Goal: Register for event/course: Register for event/course

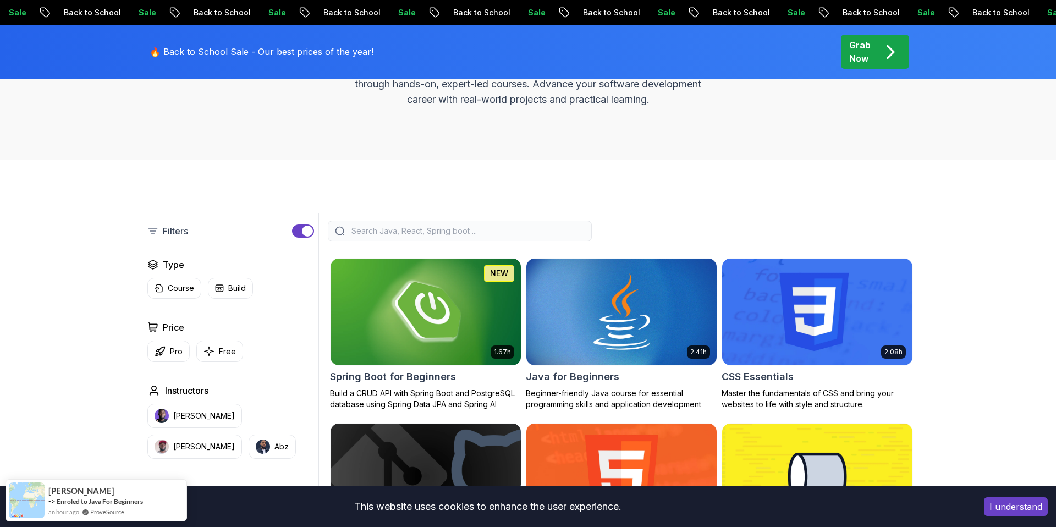
scroll to position [143, 0]
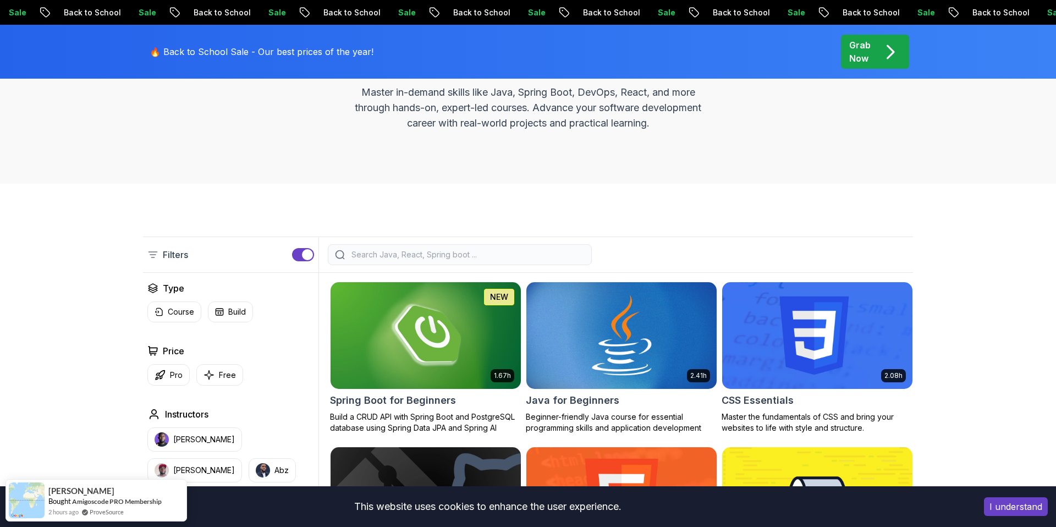
click at [599, 372] on img at bounding box center [622, 336] width 200 height 112
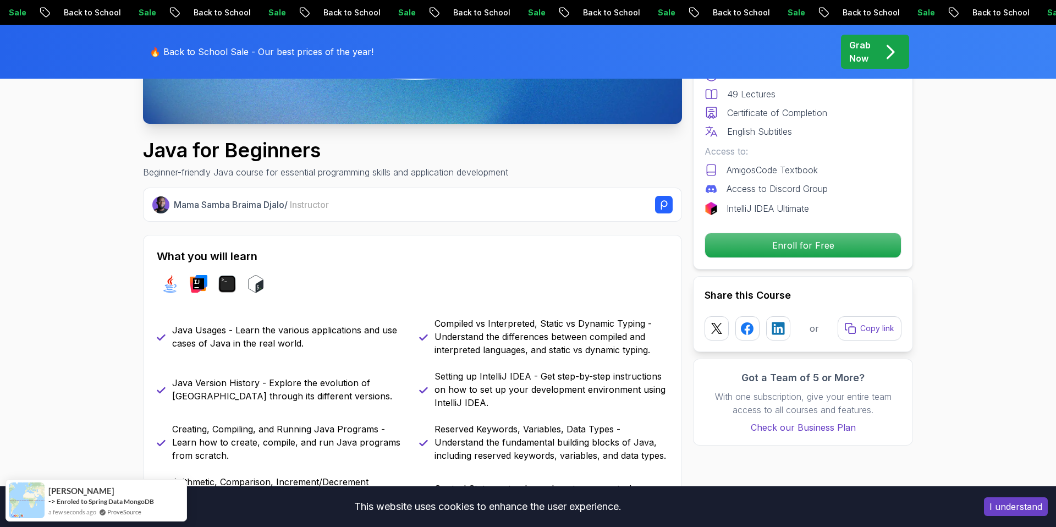
scroll to position [503, 0]
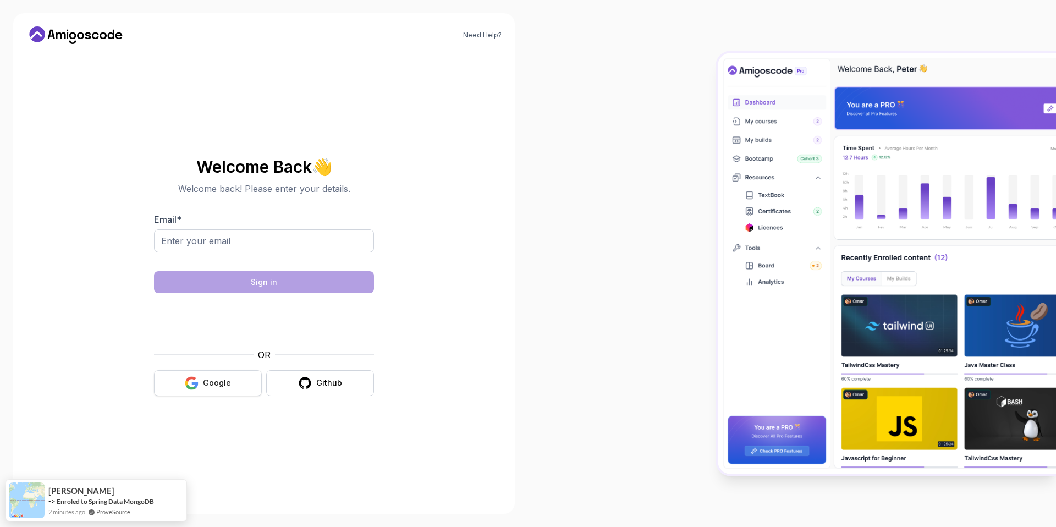
click at [223, 378] on div "Google" at bounding box center [217, 382] width 28 height 11
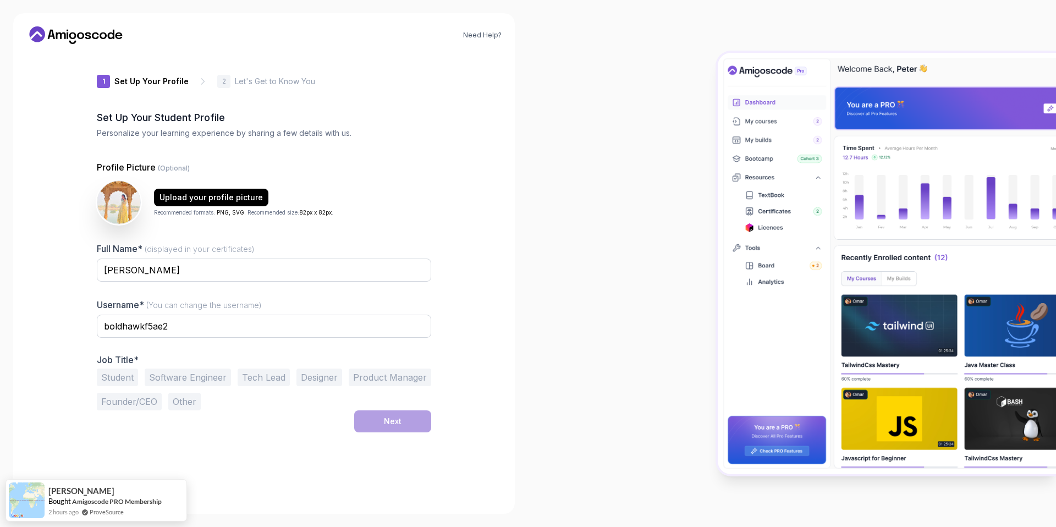
click at [516, 371] on div "Need Help? 1 Set Up Your Profile 1 Set Up Your Profile 2 Let's Get to Know You …" at bounding box center [264, 263] width 528 height 527
click at [130, 313] on div "Username* (You can change the username) boldhawkf5ae2" at bounding box center [264, 324] width 335 height 52
click at [134, 326] on input "boldhawkf5ae2" at bounding box center [264, 326] width 335 height 23
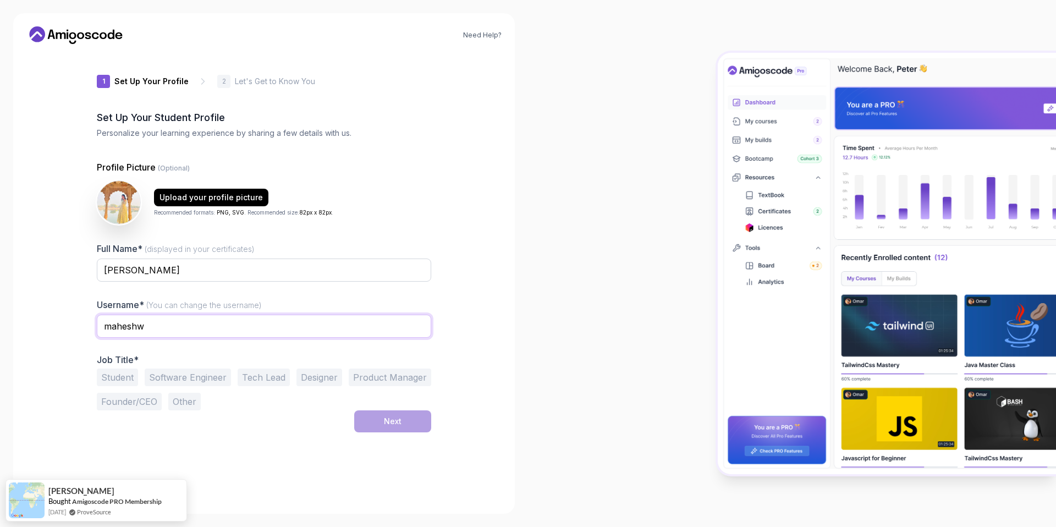
type input "maheshwarivini"
click at [179, 380] on button "Software Engineer" at bounding box center [188, 378] width 86 height 18
click at [415, 421] on button "Next" at bounding box center [392, 421] width 77 height 22
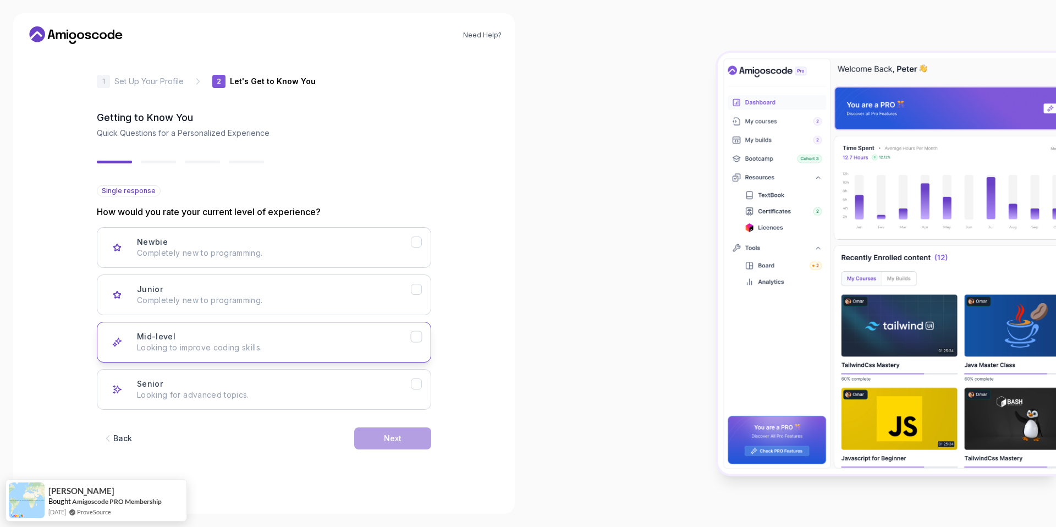
click at [342, 348] on p "Looking to improve coding skills." at bounding box center [274, 347] width 274 height 11
click at [386, 440] on div "Next" at bounding box center [393, 438] width 18 height 11
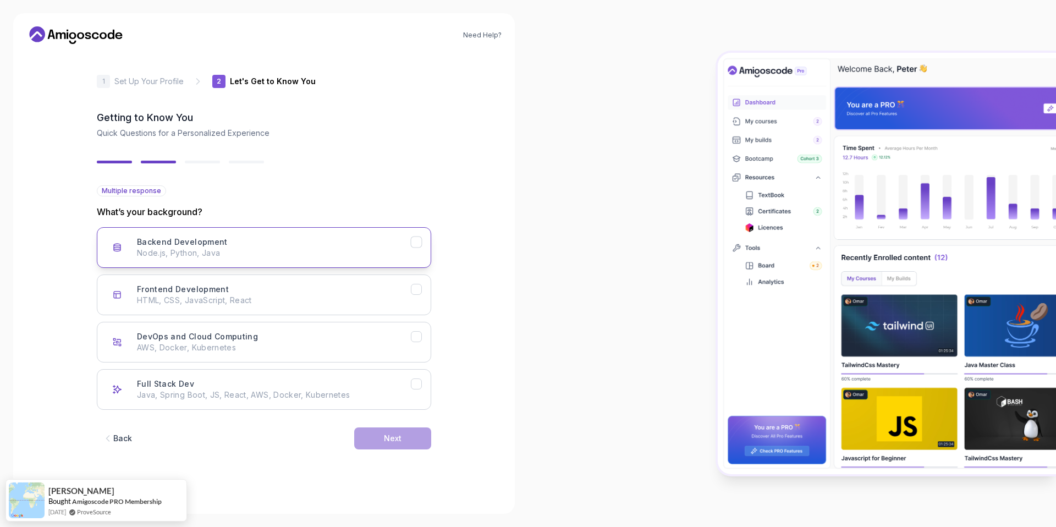
click at [358, 250] on p "Node.js, Python, Java" at bounding box center [274, 253] width 274 height 11
click at [405, 435] on button "Next" at bounding box center [392, 439] width 77 height 22
